Goal: Information Seeking & Learning: Learn about a topic

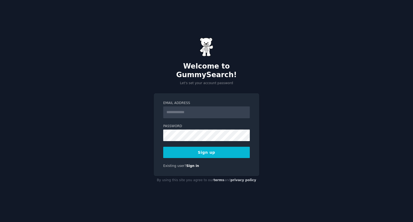
click at [182, 108] on input "Email Address" at bounding box center [206, 112] width 86 height 12
click at [174, 95] on div "Email Address Password Sign up Existing user? Sign in" at bounding box center [206, 134] width 105 height 83
click at [183, 112] on input "Email Address" at bounding box center [206, 112] width 86 height 12
paste input "**********"
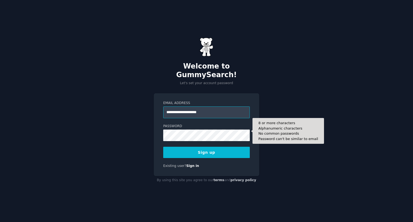
type input "**********"
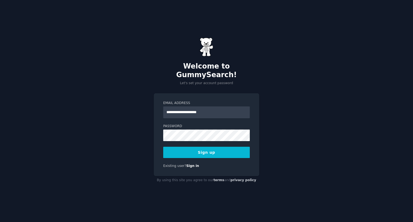
click at [206, 150] on button "Sign up" at bounding box center [206, 152] width 86 height 11
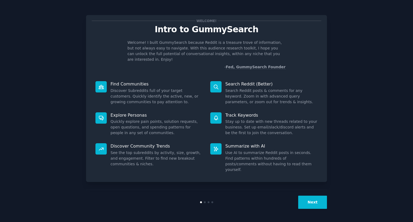
click at [319, 205] on button "Next" at bounding box center [312, 202] width 29 height 13
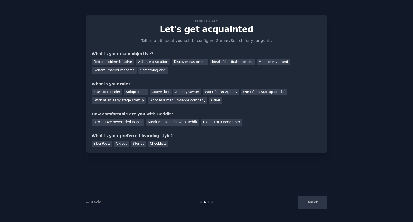
click at [319, 205] on div "Next" at bounding box center [286, 202] width 80 height 13
click at [121, 61] on div "Find a problem to solve" at bounding box center [113, 62] width 42 height 7
click at [129, 93] on div "Solopreneur" at bounding box center [136, 92] width 24 height 7
click at [132, 122] on div "Low - Have never tried Reddit" at bounding box center [118, 122] width 53 height 7
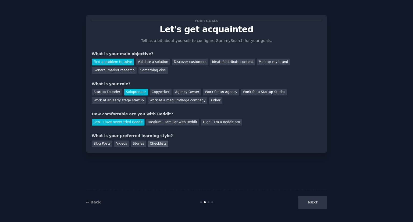
click at [148, 144] on div "Checklists" at bounding box center [158, 143] width 20 height 7
click at [308, 204] on button "Next" at bounding box center [312, 202] width 29 height 13
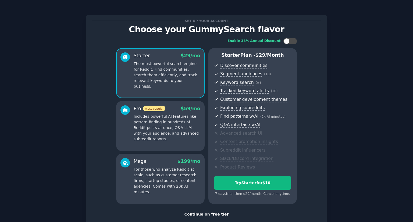
click at [216, 215] on div "Continue on free tier" at bounding box center [206, 214] width 229 height 6
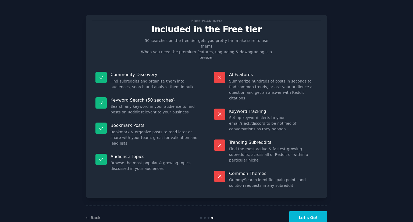
click at [309, 211] on button "Let's Go!" at bounding box center [308, 217] width 38 height 13
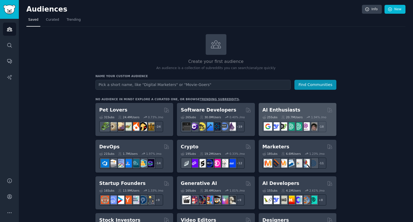
click at [294, 109] on div "AI Enthusiasts" at bounding box center [297, 110] width 70 height 7
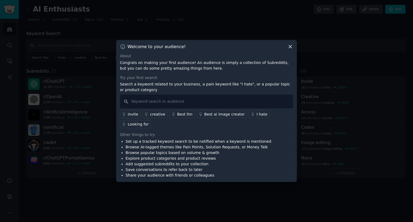
click at [289, 49] on icon at bounding box center [290, 47] width 6 height 6
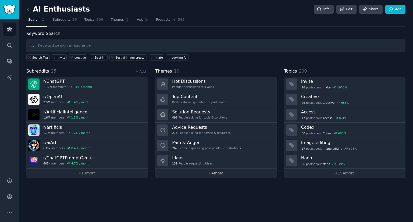
click at [213, 172] on link "+ 4 more" at bounding box center [215, 172] width 121 height 9
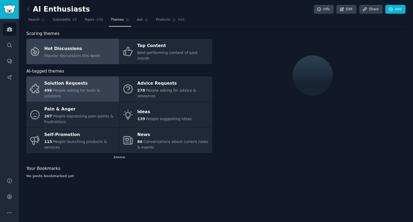
click at [95, 79] on div "Solution Requests" at bounding box center [80, 83] width 72 height 9
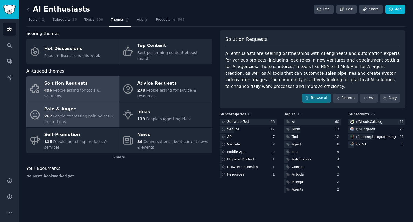
click at [82, 105] on div "Pain & Anger" at bounding box center [80, 109] width 72 height 9
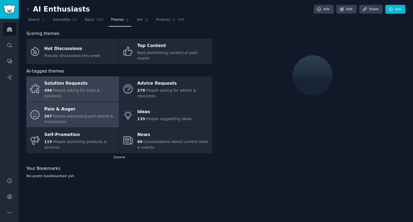
click at [74, 79] on div "Solution Requests" at bounding box center [80, 83] width 72 height 9
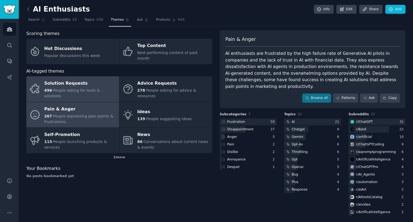
click at [99, 105] on div "Pain & Anger" at bounding box center [80, 109] width 72 height 9
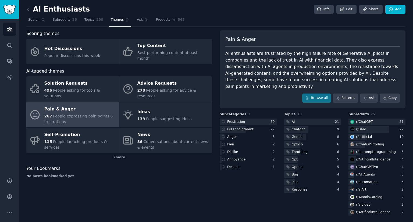
click at [99, 105] on div "Pain & Anger" at bounding box center [80, 109] width 72 height 9
click at [32, 9] on link at bounding box center [29, 9] width 7 height 9
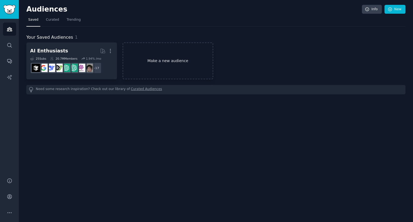
click at [156, 62] on link "Make a new audience" at bounding box center [167, 60] width 91 height 37
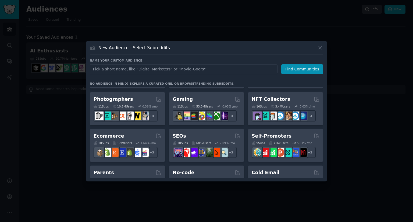
scroll to position [164, 0]
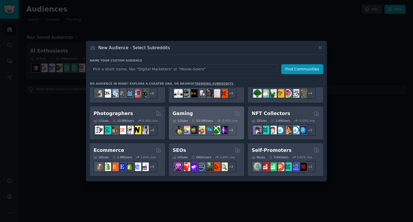
click at [189, 113] on div "Gaming" at bounding box center [206, 113] width 68 height 7
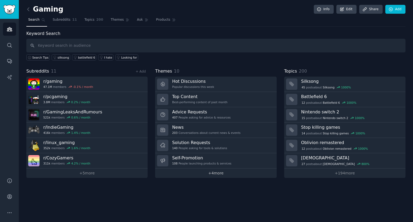
click at [208, 173] on link "+ 4 more" at bounding box center [215, 172] width 121 height 9
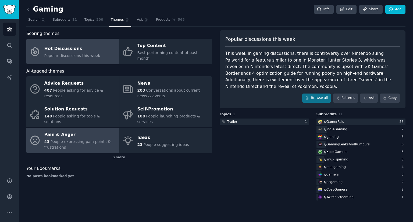
click at [77, 139] on span "People expressing pain points & frustrations" at bounding box center [77, 144] width 66 height 10
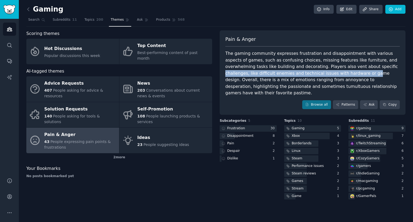
drag, startPoint x: 292, startPoint y: 73, endPoint x: 331, endPoint y: 65, distance: 40.0
click at [331, 65] on div "The gaming community expresses frustration and disappointment with various aspe…" at bounding box center [312, 73] width 174 height 46
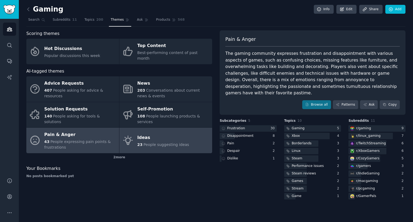
click at [145, 133] on div "Ideas" at bounding box center [163, 137] width 52 height 9
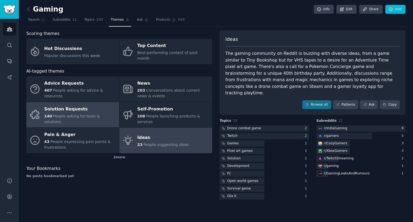
click at [80, 106] on div "Solution Requests" at bounding box center [80, 109] width 72 height 9
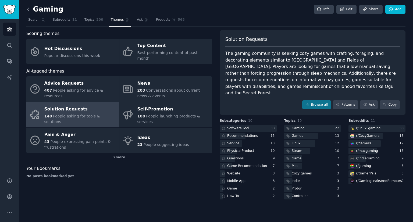
click at [30, 10] on icon at bounding box center [29, 9] width 6 height 6
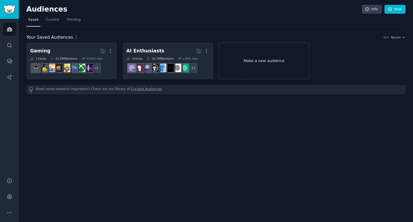
click at [261, 49] on link "Make a new audience" at bounding box center [264, 60] width 91 height 37
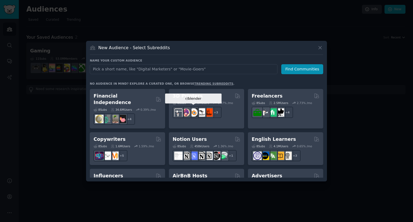
scroll to position [291, 0]
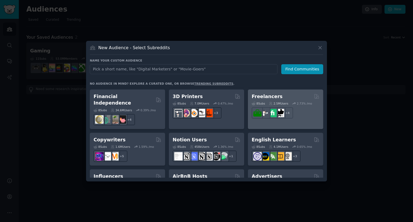
click at [279, 93] on div "Freelancers" at bounding box center [285, 96] width 68 height 7
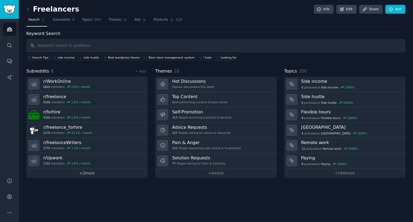
click at [83, 173] on link "+ 2 more" at bounding box center [86, 172] width 121 height 9
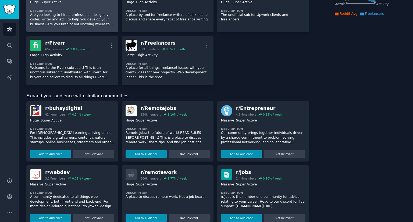
scroll to position [112, 0]
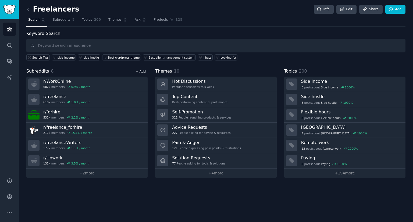
click at [143, 70] on link "+ Add" at bounding box center [140, 72] width 10 height 4
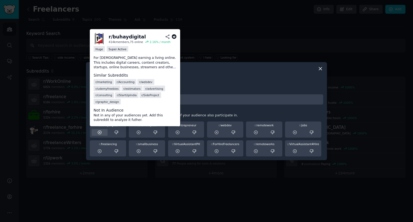
click at [106, 131] on div at bounding box center [100, 132] width 16 height 7
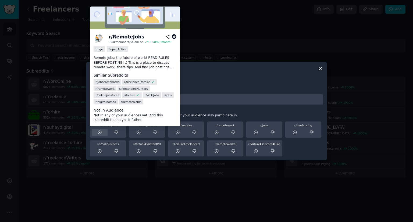
click at [100, 133] on icon at bounding box center [99, 132] width 5 height 5
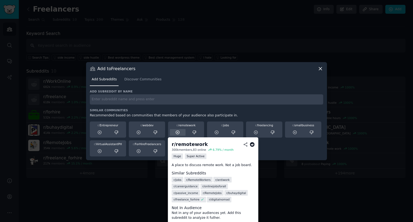
click at [178, 131] on icon at bounding box center [177, 132] width 3 height 3
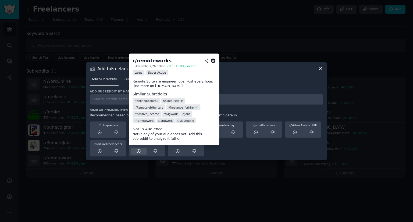
click at [137, 152] on icon at bounding box center [138, 150] width 3 height 3
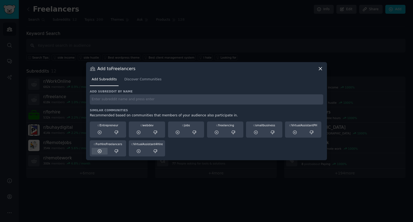
click at [99, 149] on icon at bounding box center [99, 151] width 5 height 5
click at [320, 70] on icon at bounding box center [320, 69] width 6 height 6
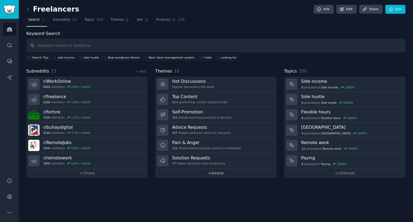
click at [213, 170] on link "+ 4 more" at bounding box center [215, 172] width 121 height 9
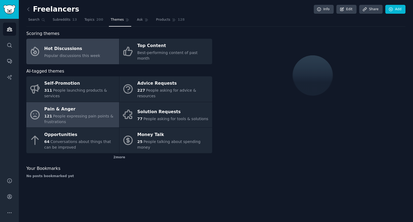
click at [106, 113] on div "121 People expressing pain points & frustrations" at bounding box center [80, 118] width 72 height 11
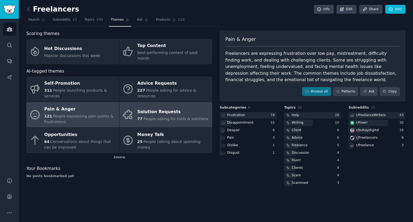
click at [154, 108] on div "Solution Requests" at bounding box center [172, 112] width 71 height 9
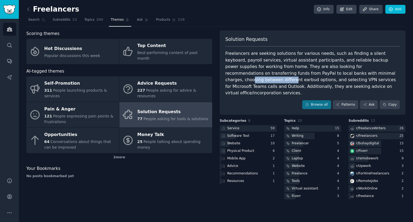
drag, startPoint x: 288, startPoint y: 70, endPoint x: 327, endPoint y: 73, distance: 38.3
click at [327, 73] on div "Freelancers are seeking solutions for various needs, such as finding a silent k…" at bounding box center [312, 73] width 174 height 46
click at [320, 100] on link "Browse all" at bounding box center [316, 104] width 29 height 9
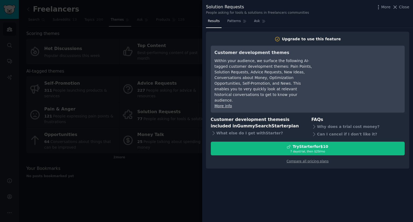
click at [188, 94] on div at bounding box center [206, 111] width 413 height 222
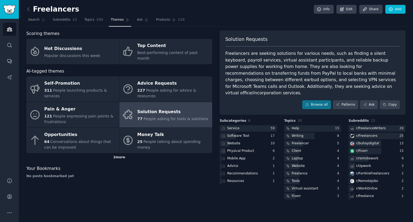
click at [119, 153] on div "2 more" at bounding box center [119, 157] width 186 height 9
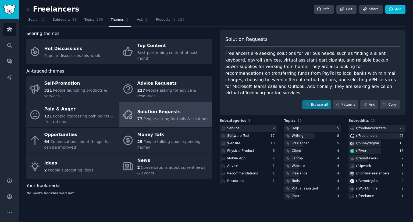
click at [119, 153] on link "Ideas 2 People suggesting ideas" at bounding box center [72, 166] width 93 height 26
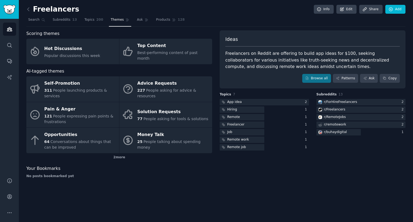
click at [36, 9] on h2 "Freelancers" at bounding box center [52, 9] width 53 height 9
click at [30, 8] on icon at bounding box center [29, 9] width 6 height 6
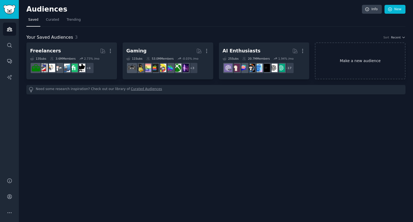
click at [355, 63] on link "Make a new audience" at bounding box center [360, 60] width 91 height 37
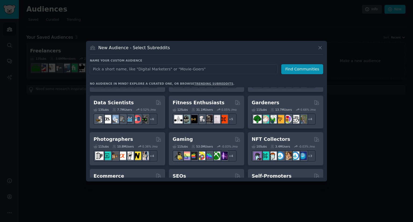
scroll to position [138, 0]
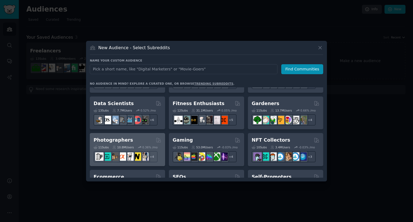
click at [139, 138] on div "Photographers Curated by GummySearch" at bounding box center [127, 140] width 68 height 7
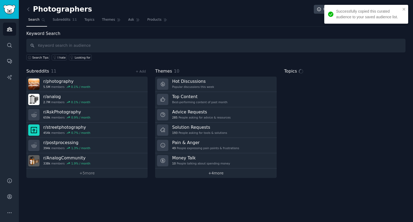
click at [185, 173] on link "+ 4 more" at bounding box center [215, 172] width 121 height 9
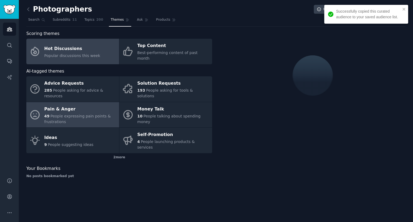
click at [103, 114] on span "People expressing pain points & frustrations" at bounding box center [77, 119] width 66 height 10
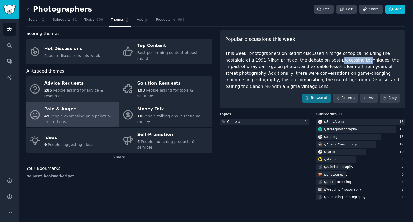
drag, startPoint x: 303, startPoint y: 58, endPoint x: 328, endPoint y: 57, distance: 25.0
click at [328, 57] on div "This week, photographers on Reddit discussed a range of topics including the no…" at bounding box center [312, 69] width 174 height 39
drag, startPoint x: 304, startPoint y: 67, endPoint x: 321, endPoint y: 66, distance: 17.2
click at [321, 66] on div "This week, photographers on Reddit discussed a range of topics including the no…" at bounding box center [312, 69] width 174 height 39
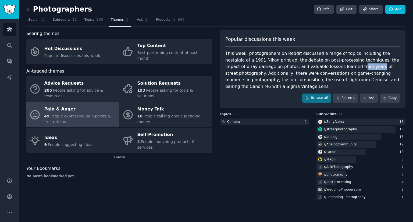
click at [321, 66] on div "This week, photographers on Reddit discussed a range of topics including the no…" at bounding box center [312, 69] width 174 height 39
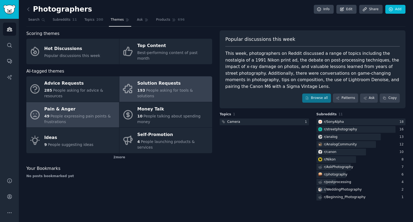
click at [186, 88] on span "People asking for tools & solutions" at bounding box center [165, 93] width 56 height 10
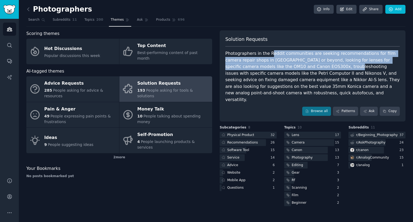
drag, startPoint x: 269, startPoint y: 52, endPoint x: 309, endPoint y: 64, distance: 42.0
click at [309, 64] on div "Photographers in the Reddit communities are seeking recommendations for film ca…" at bounding box center [312, 76] width 174 height 53
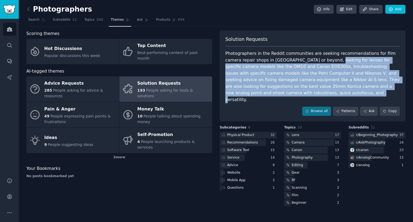
drag, startPoint x: 309, startPoint y: 58, endPoint x: 315, endPoint y: 87, distance: 29.0
click at [315, 87] on div "Photographers in the Reddit communities are seeking recommendations for film ca…" at bounding box center [312, 76] width 174 height 53
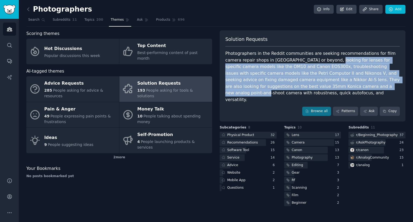
click at [315, 87] on div "Photographers in the Reddit communities are seeking recommendations for film ca…" at bounding box center [312, 76] width 174 height 53
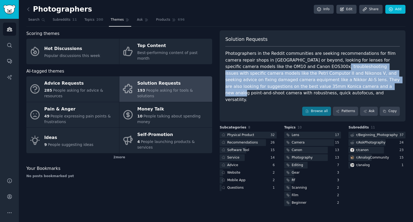
drag, startPoint x: 295, startPoint y: 68, endPoint x: 291, endPoint y: 85, distance: 17.9
click at [291, 85] on div "Photographers in the Reddit communities are seeking recommendations for film ca…" at bounding box center [312, 76] width 174 height 53
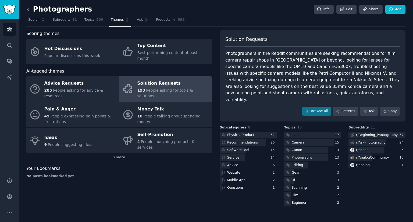
click at [27, 9] on icon at bounding box center [28, 9] width 2 height 3
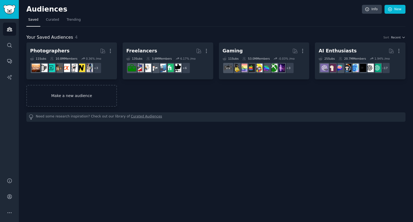
click at [95, 94] on link "Make a new audience" at bounding box center [71, 96] width 91 height 22
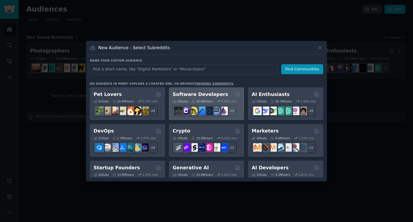
click at [212, 92] on h2 "Software Developers" at bounding box center [199, 94] width 55 height 7
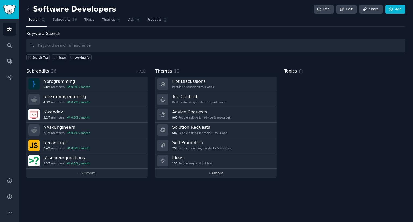
click at [214, 174] on link "+ 4 more" at bounding box center [215, 172] width 121 height 9
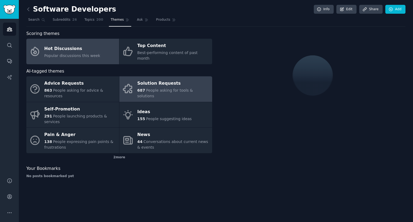
click at [169, 79] on div "Solution Requests" at bounding box center [173, 83] width 72 height 9
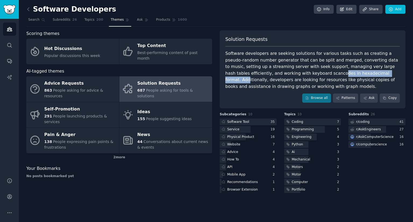
drag, startPoint x: 282, startPoint y: 72, endPoint x: 340, endPoint y: 71, distance: 58.3
click at [340, 71] on div "Software developers are seeking solutions for various tasks such as creating a …" at bounding box center [312, 69] width 174 height 39
drag, startPoint x: 261, startPoint y: 81, endPoint x: 290, endPoint y: 78, distance: 29.2
click at [290, 78] on div "Software developers are seeking solutions for various tasks such as creating a …" at bounding box center [312, 69] width 174 height 39
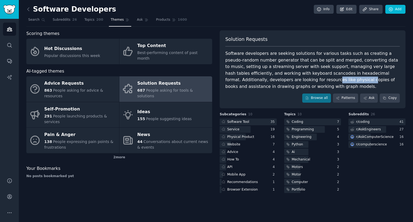
click at [290, 78] on div "Software developers are seeking solutions for various tasks such as creating a …" at bounding box center [312, 69] width 174 height 39
click at [345, 98] on link "Patterns" at bounding box center [345, 97] width 25 height 9
